Goal: Navigation & Orientation: Find specific page/section

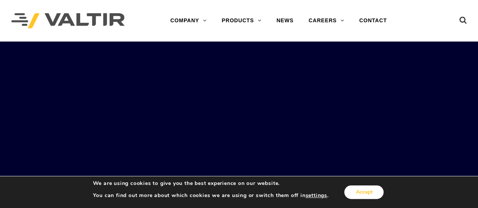
click at [369, 193] on button "Accept" at bounding box center [363, 193] width 39 height 14
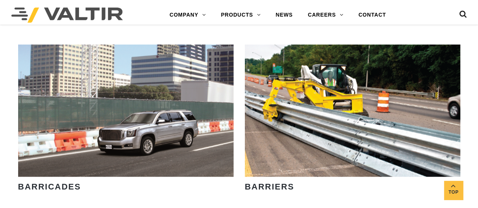
scroll to position [338, 0]
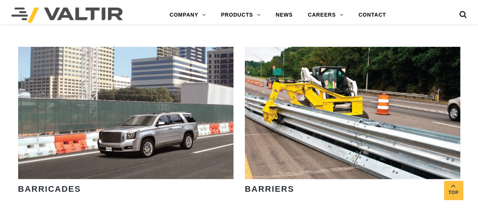
drag, startPoint x: 481, startPoint y: 14, endPoint x: 482, endPoint y: 50, distance: 35.9
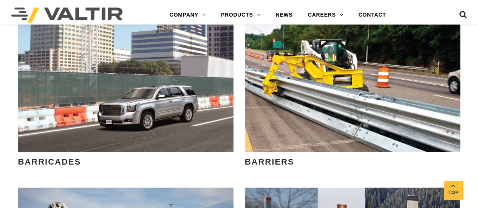
scroll to position [358, 0]
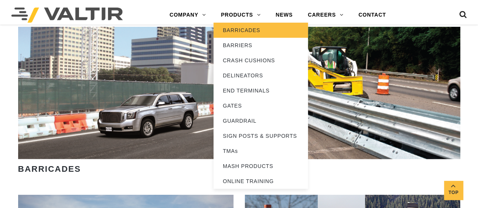
click at [239, 29] on link "BARRICADES" at bounding box center [261, 30] width 95 height 15
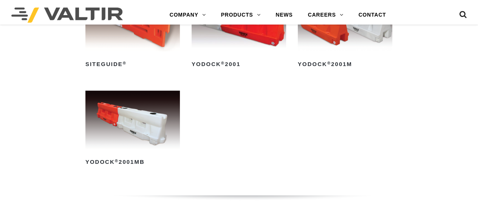
scroll to position [106, 0]
